Goal: Register for event/course

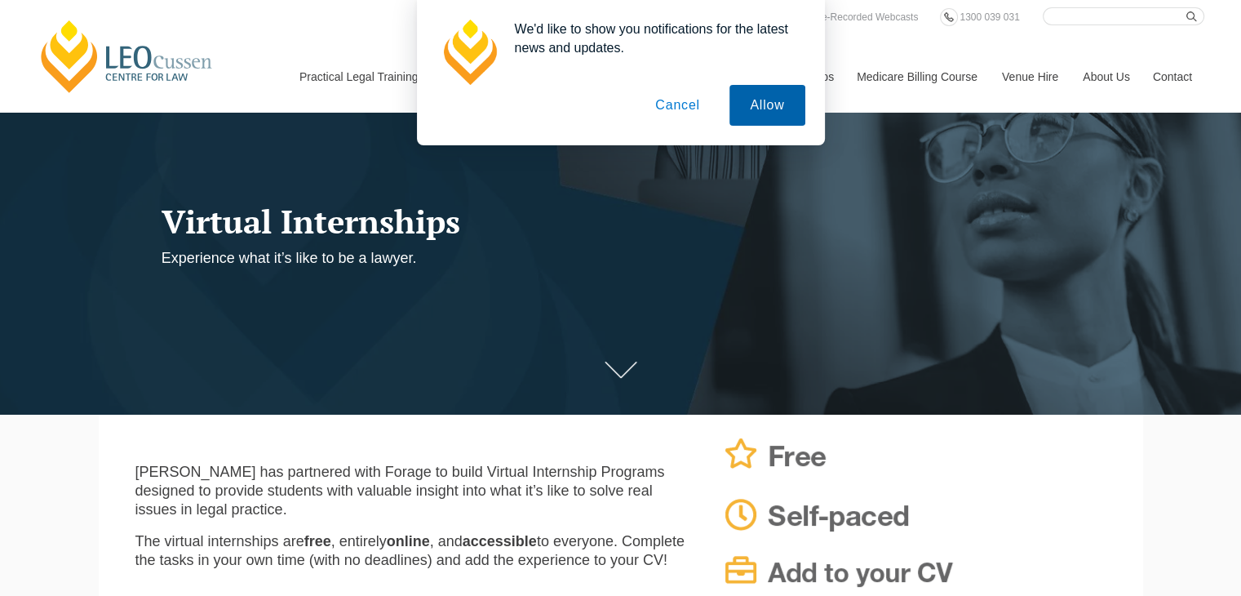
click at [780, 113] on button "Allow" at bounding box center [766, 105] width 75 height 41
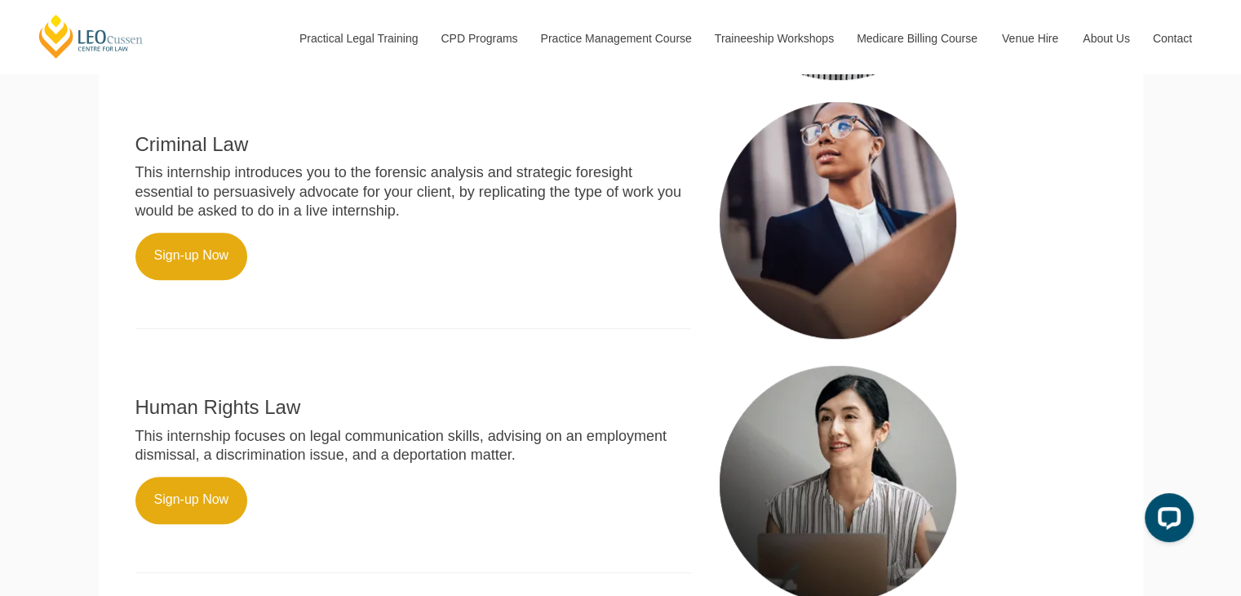
scroll to position [653, 0]
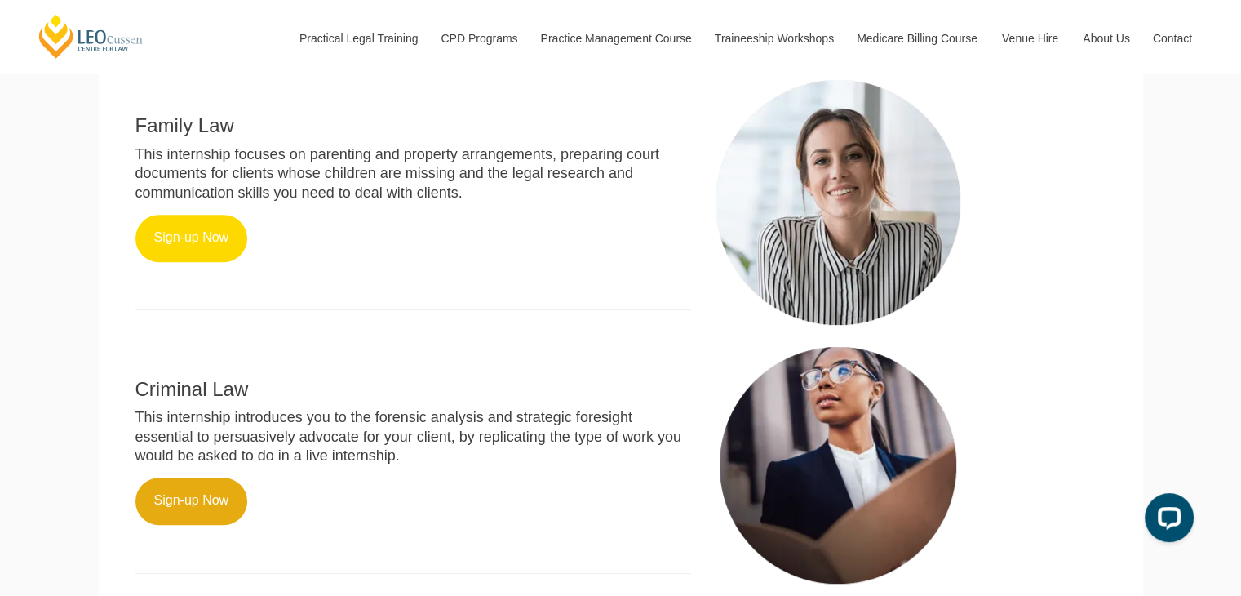
click at [208, 262] on link "Sign-up Now" at bounding box center [191, 238] width 113 height 47
